Goal: Transaction & Acquisition: Obtain resource

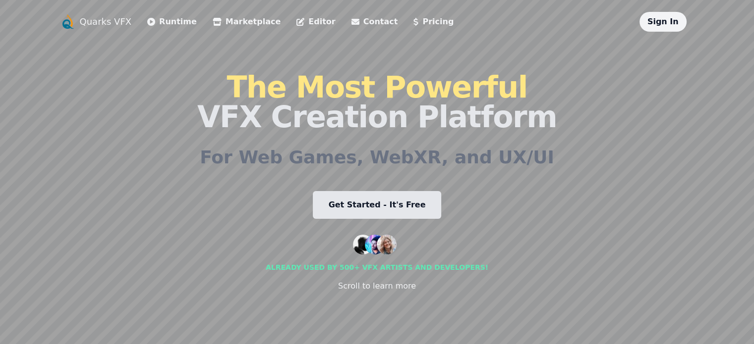
click at [351, 205] on link "Get Started - It's Free" at bounding box center [377, 205] width 129 height 28
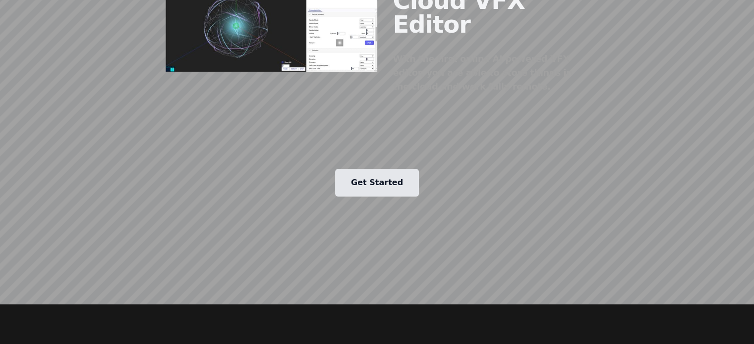
scroll to position [793, 0]
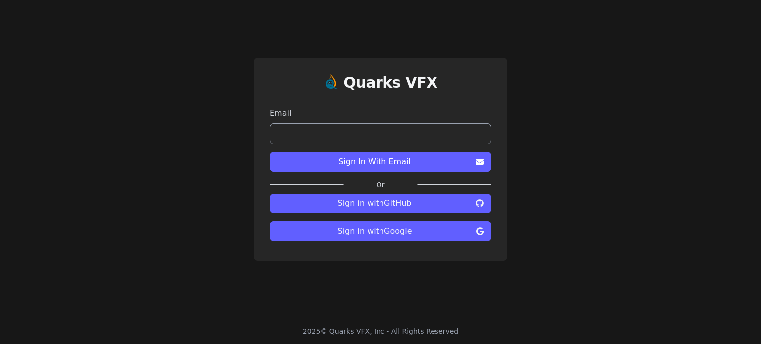
click at [369, 202] on span "Sign in with GitHub" at bounding box center [375, 204] width 194 height 12
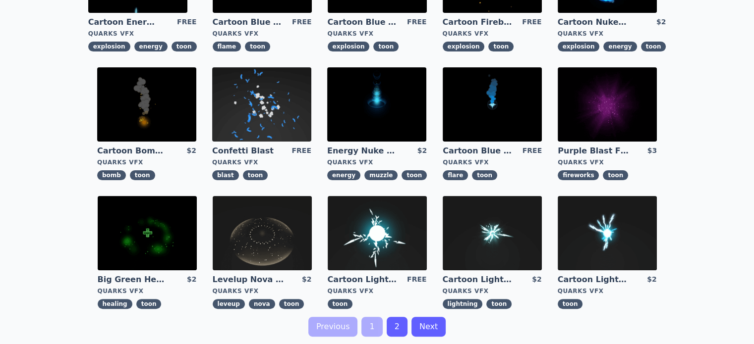
scroll to position [396, 0]
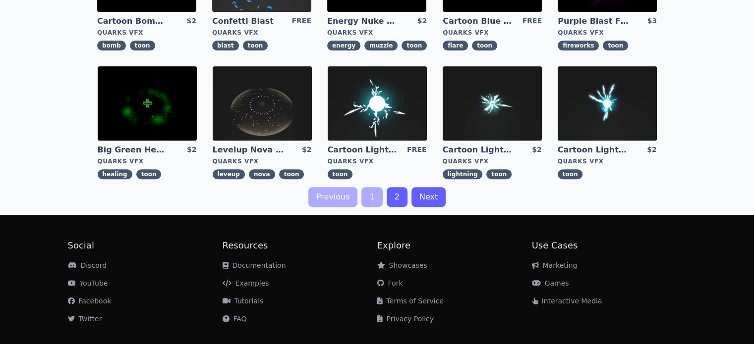
click at [389, 199] on link "2" at bounding box center [397, 197] width 21 height 20
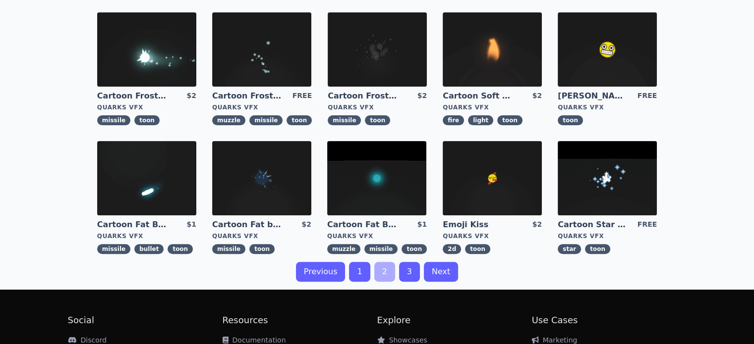
scroll to position [347, 0]
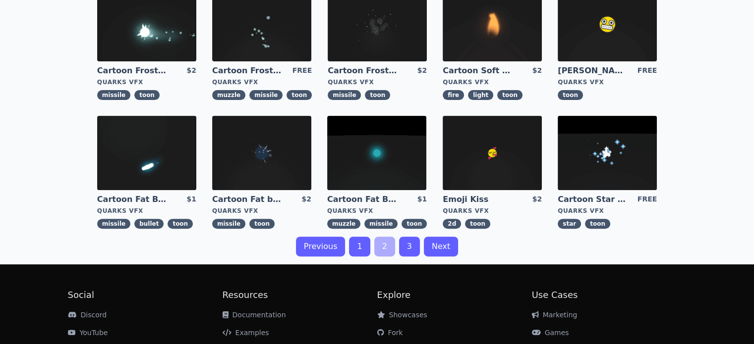
click at [408, 247] on link "3" at bounding box center [409, 247] width 21 height 20
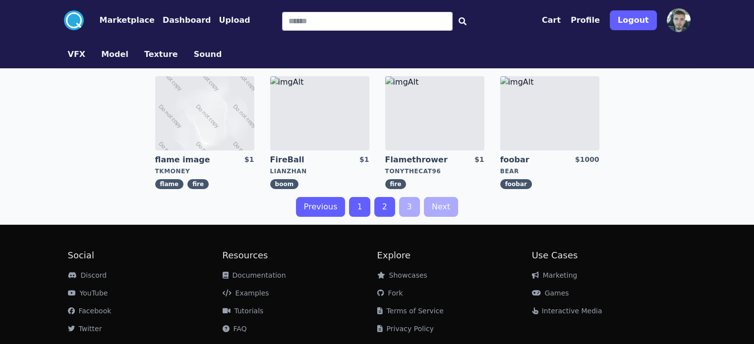
click at [346, 123] on img at bounding box center [319, 113] width 99 height 74
